Goal: Task Accomplishment & Management: Use online tool/utility

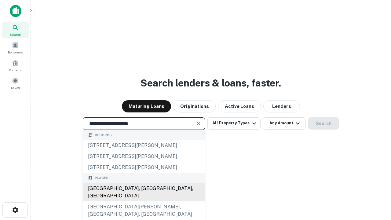
click at [144, 201] on div "[GEOGRAPHIC_DATA], [GEOGRAPHIC_DATA], [GEOGRAPHIC_DATA]" at bounding box center [144, 192] width 122 height 18
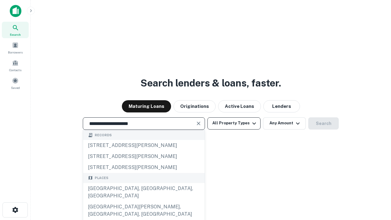
type input "**********"
click at [234, 123] on button "All Property Types" at bounding box center [234, 123] width 53 height 12
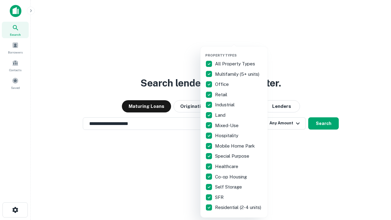
click at [239, 51] on button "button" at bounding box center [238, 51] width 67 height 0
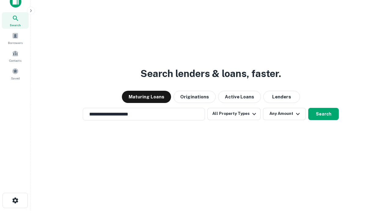
scroll to position [4, 74]
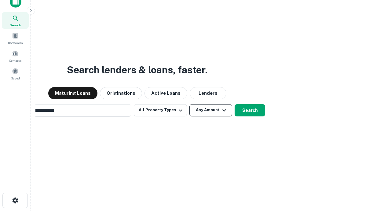
click at [189, 104] on button "Any Amount" at bounding box center [210, 110] width 43 height 12
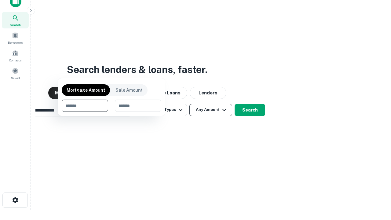
scroll to position [44, 173]
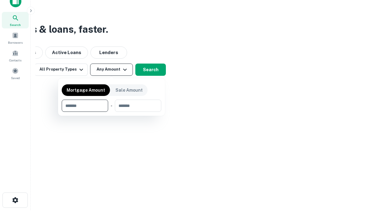
type input "*******"
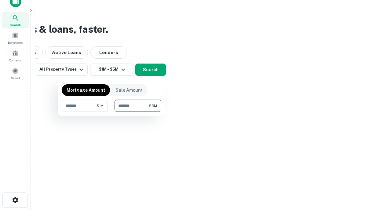
type input "*******"
click at [112, 112] on button "button" at bounding box center [112, 112] width 100 height 0
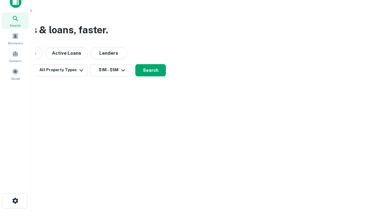
scroll to position [4, 113]
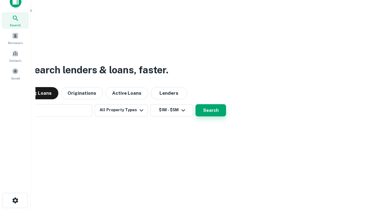
click at [196, 104] on button "Search" at bounding box center [211, 110] width 31 height 12
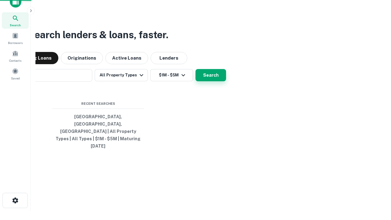
scroll to position [16, 173]
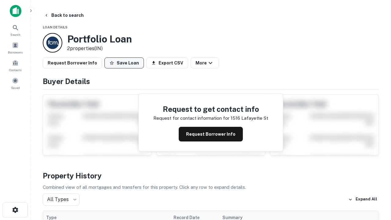
click at [124, 63] on button "Save Loan" at bounding box center [124, 62] width 39 height 11
click at [126, 63] on button "Loan Saved" at bounding box center [126, 62] width 42 height 11
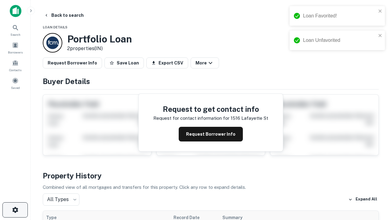
click at [15, 210] on icon "button" at bounding box center [15, 209] width 7 height 7
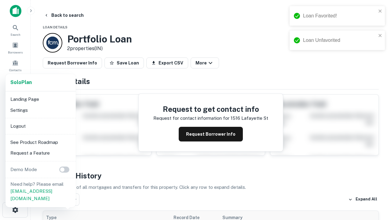
click at [40, 126] on li "Logout" at bounding box center [40, 126] width 65 height 11
